Goal: Check status: Check status

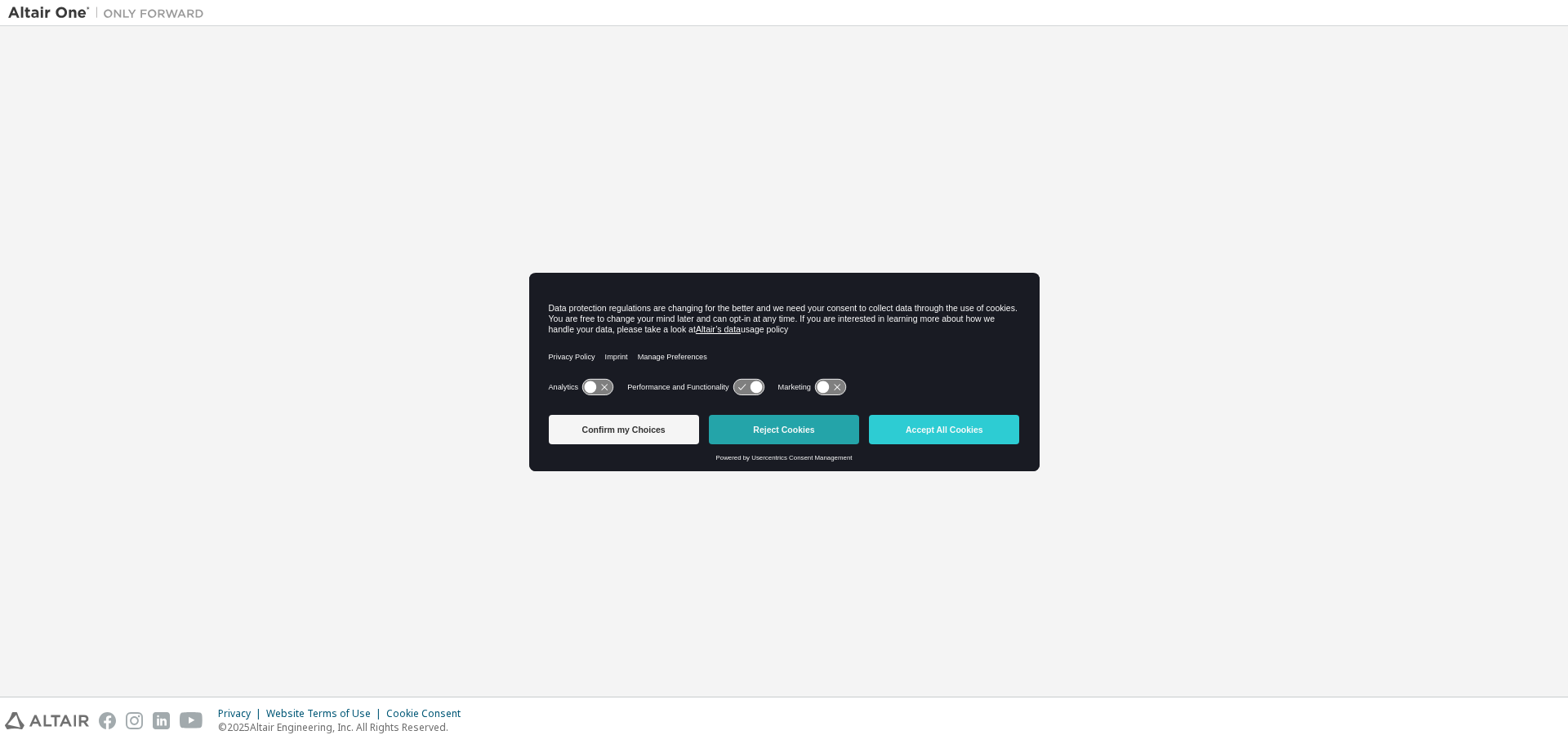
click at [790, 437] on button "Reject Cookies" at bounding box center [784, 430] width 150 height 29
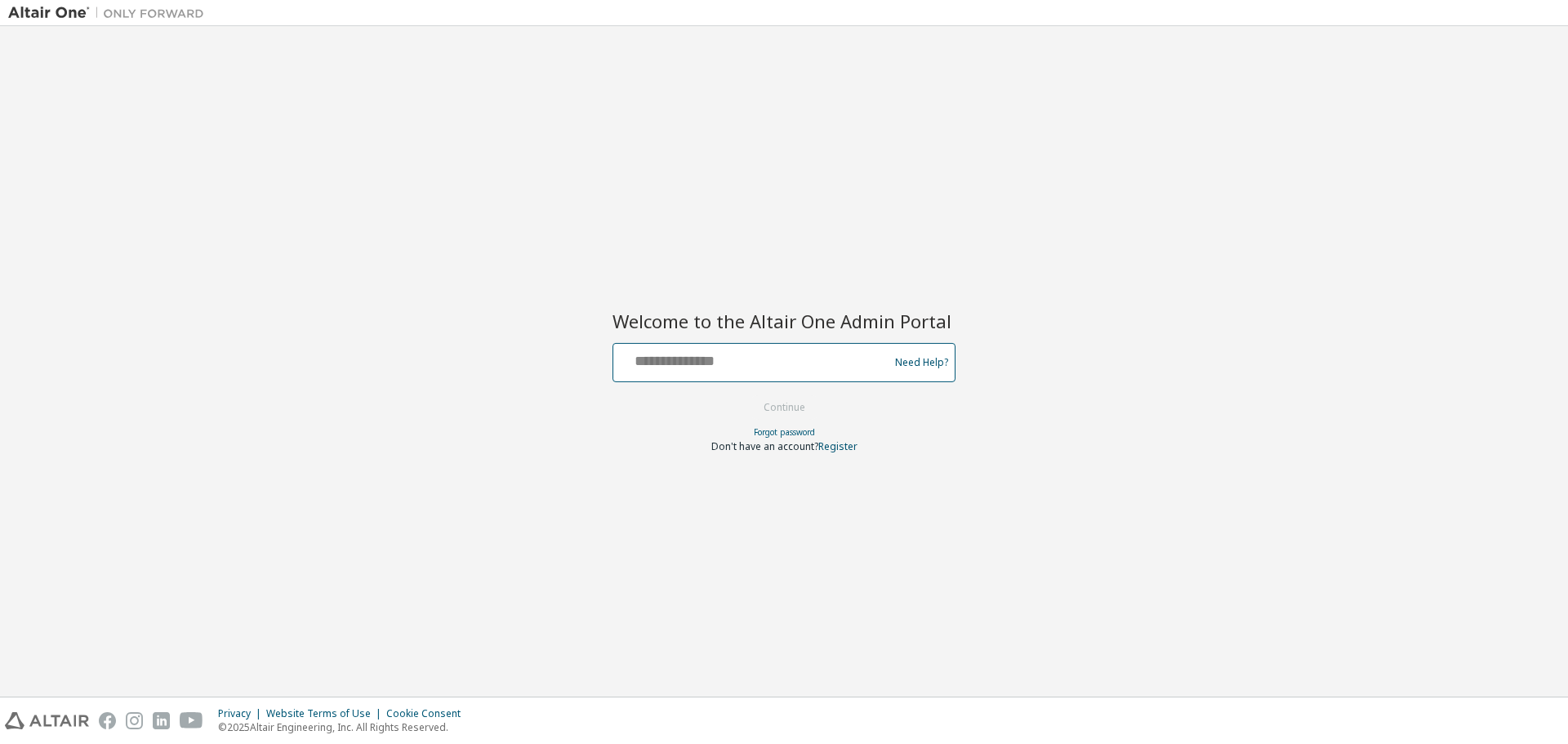
click at [691, 360] on input "text" at bounding box center [754, 359] width 267 height 24
type input "**********"
click at [781, 408] on button "Continue" at bounding box center [784, 407] width 76 height 25
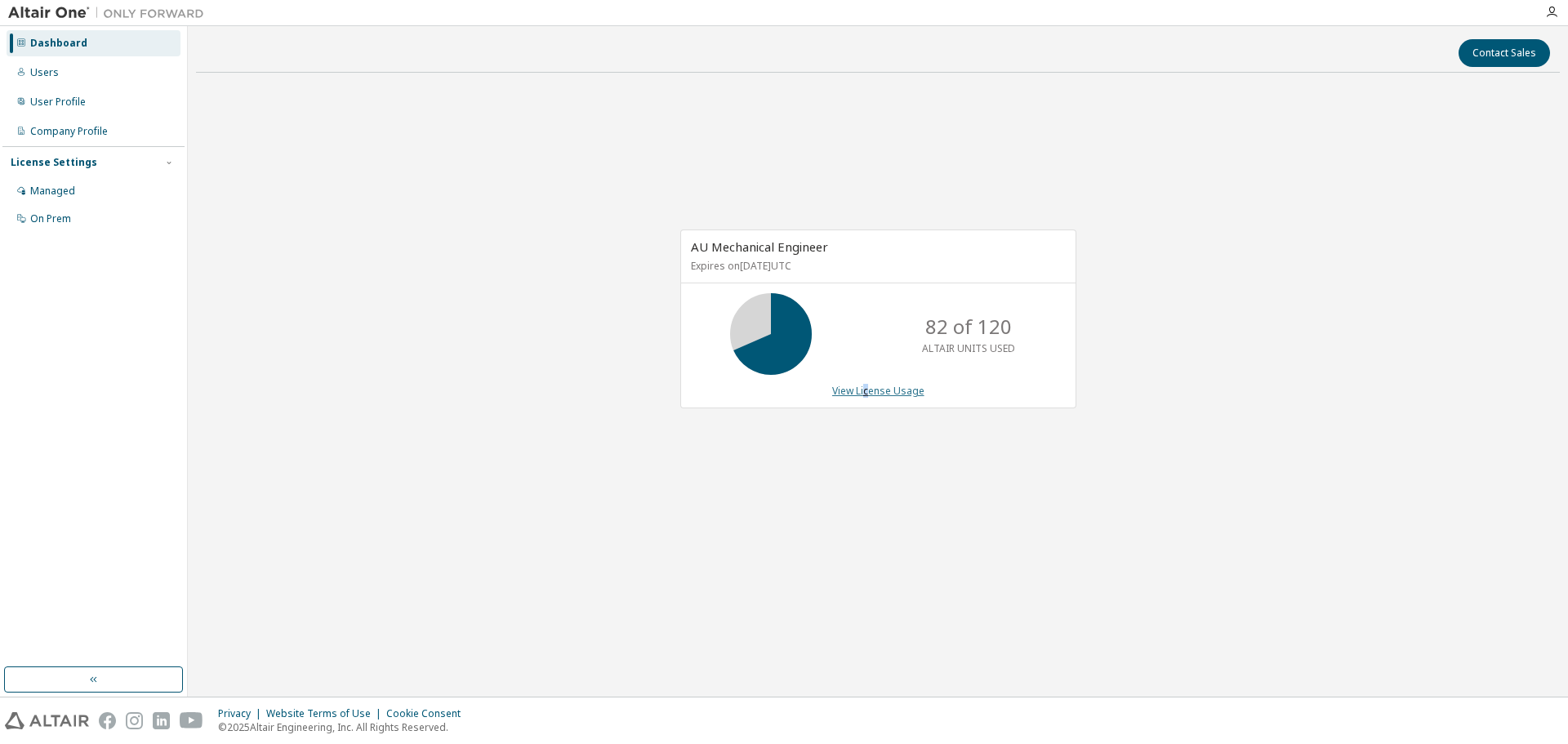
click at [867, 389] on link "View License Usage" at bounding box center [878, 391] width 93 height 14
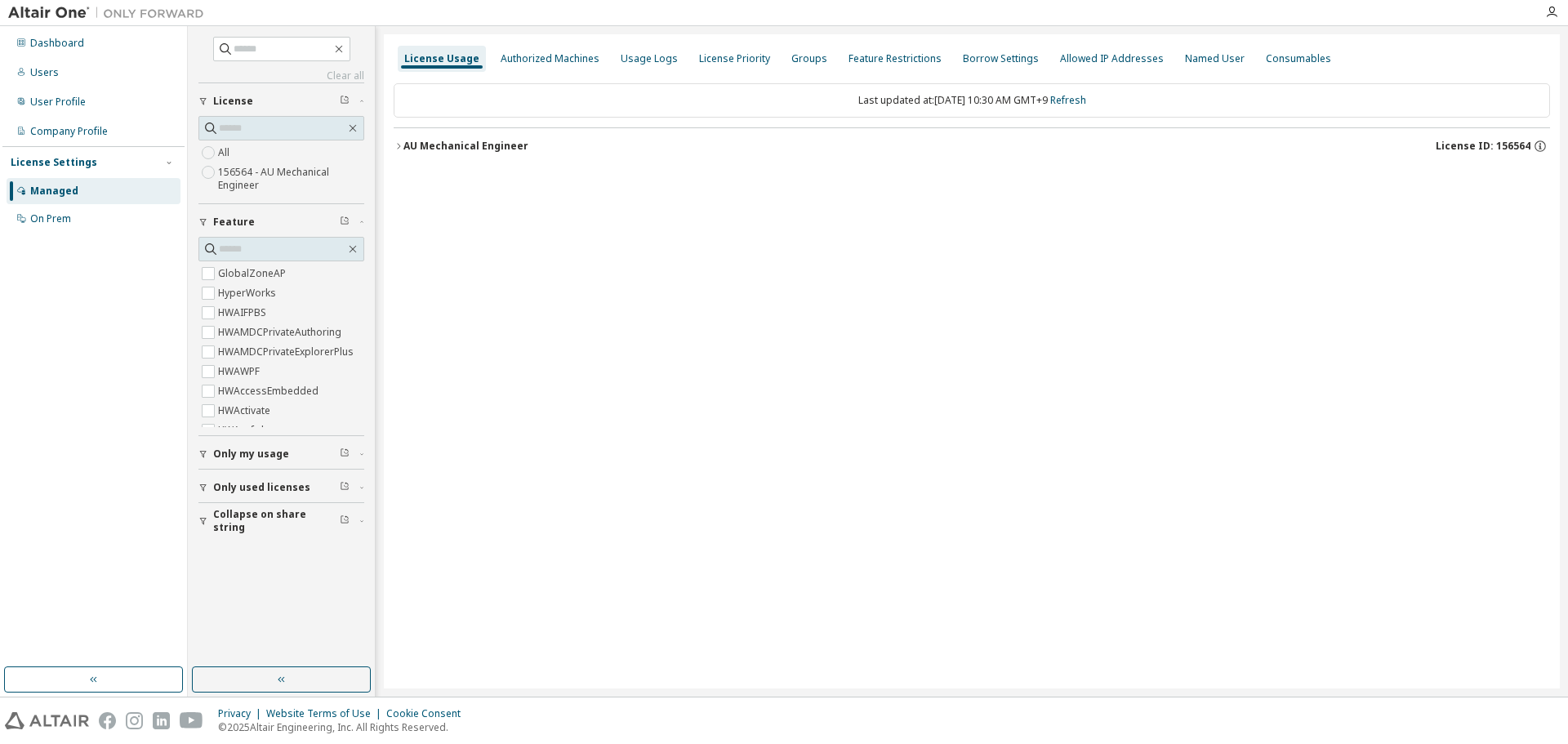
click at [261, 489] on span "Only used licenses" at bounding box center [261, 488] width 97 height 13
click at [399, 144] on icon "button" at bounding box center [398, 146] width 10 height 10
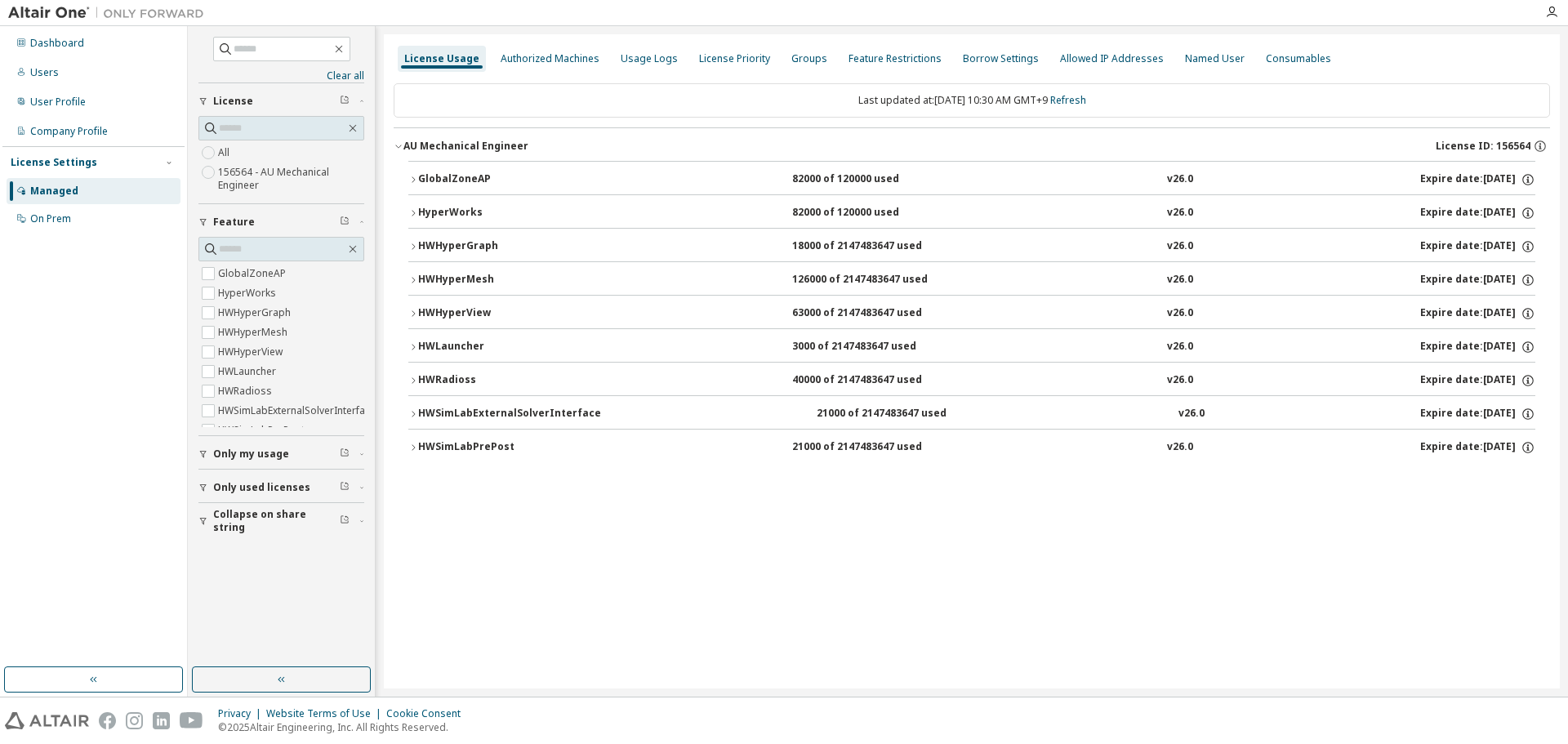
click at [413, 212] on icon "button" at bounding box center [413, 213] width 4 height 5
